Goal: Transaction & Acquisition: Purchase product/service

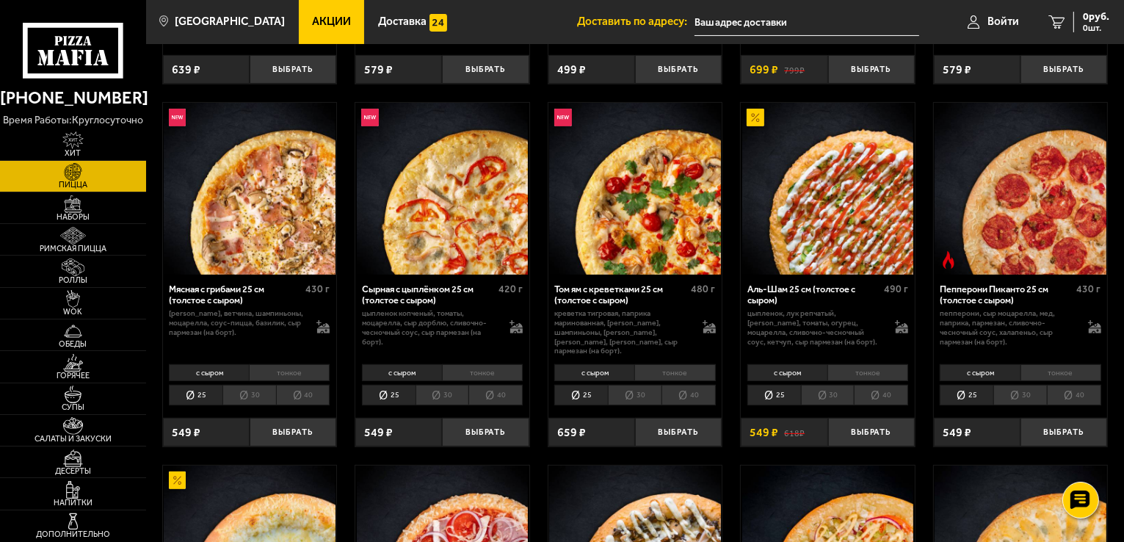
scroll to position [344, 0]
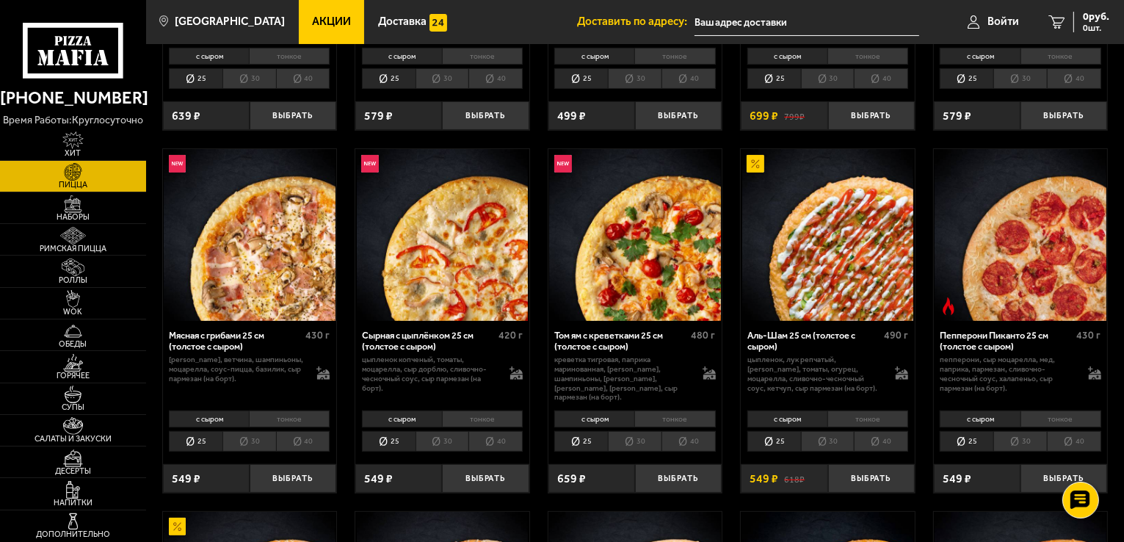
click at [267, 274] on img at bounding box center [250, 235] width 172 height 172
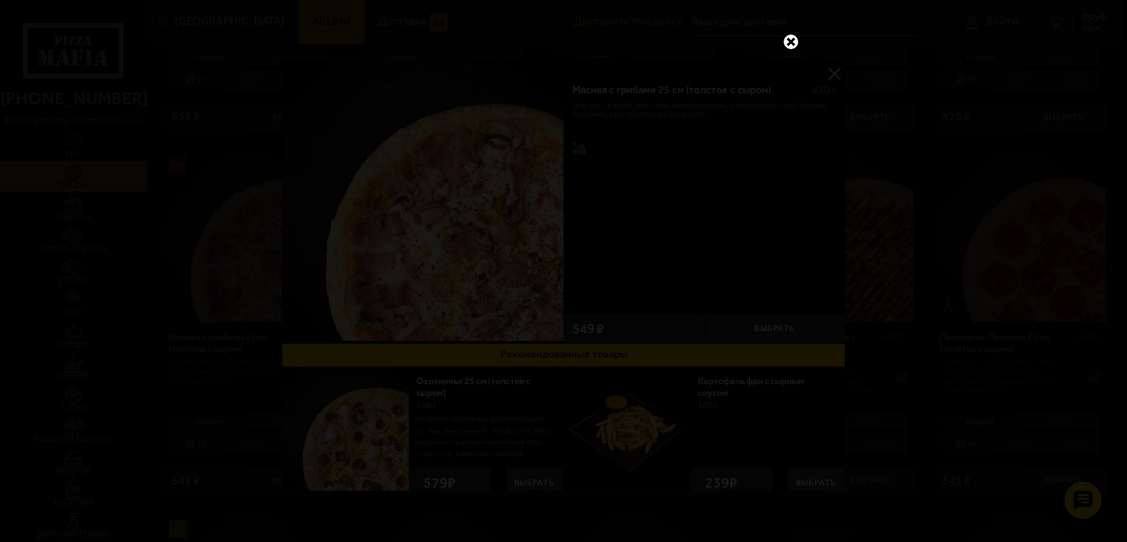
click at [794, 42] on link at bounding box center [791, 41] width 19 height 19
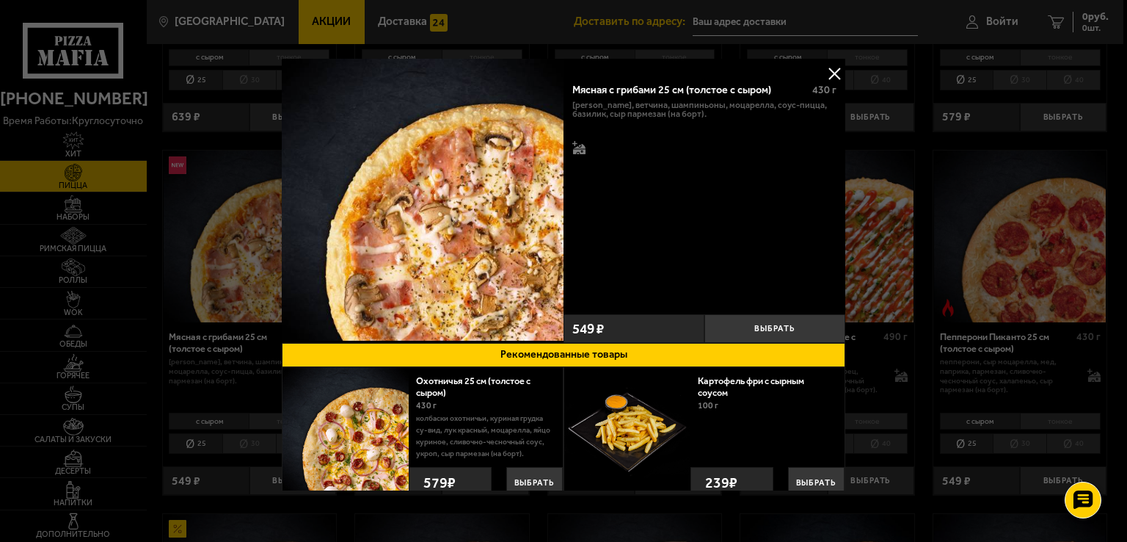
click at [826, 74] on button at bounding box center [835, 73] width 22 height 22
